Goal: Task Accomplishment & Management: Manage account settings

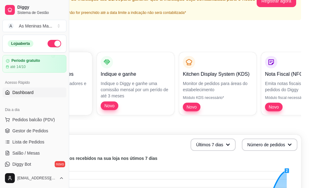
scroll to position [62, 0]
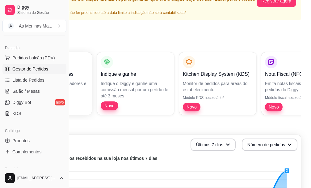
click at [39, 71] on span "Gestor de Pedidos" at bounding box center [30, 69] width 36 height 6
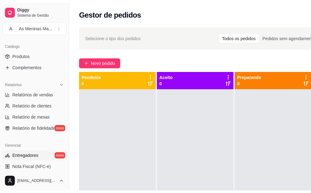
scroll to position [216, 0]
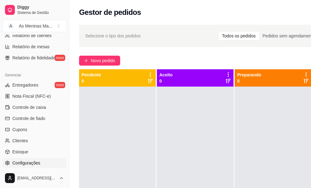
click at [34, 163] on span "Configurações" at bounding box center [26, 163] width 28 height 6
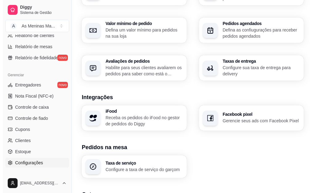
scroll to position [263, 0]
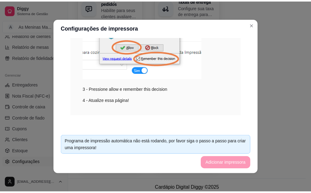
scroll to position [157, 0]
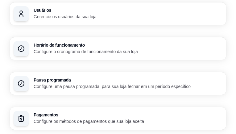
scroll to position [62, 0]
